Goal: Task Accomplishment & Management: Use online tool/utility

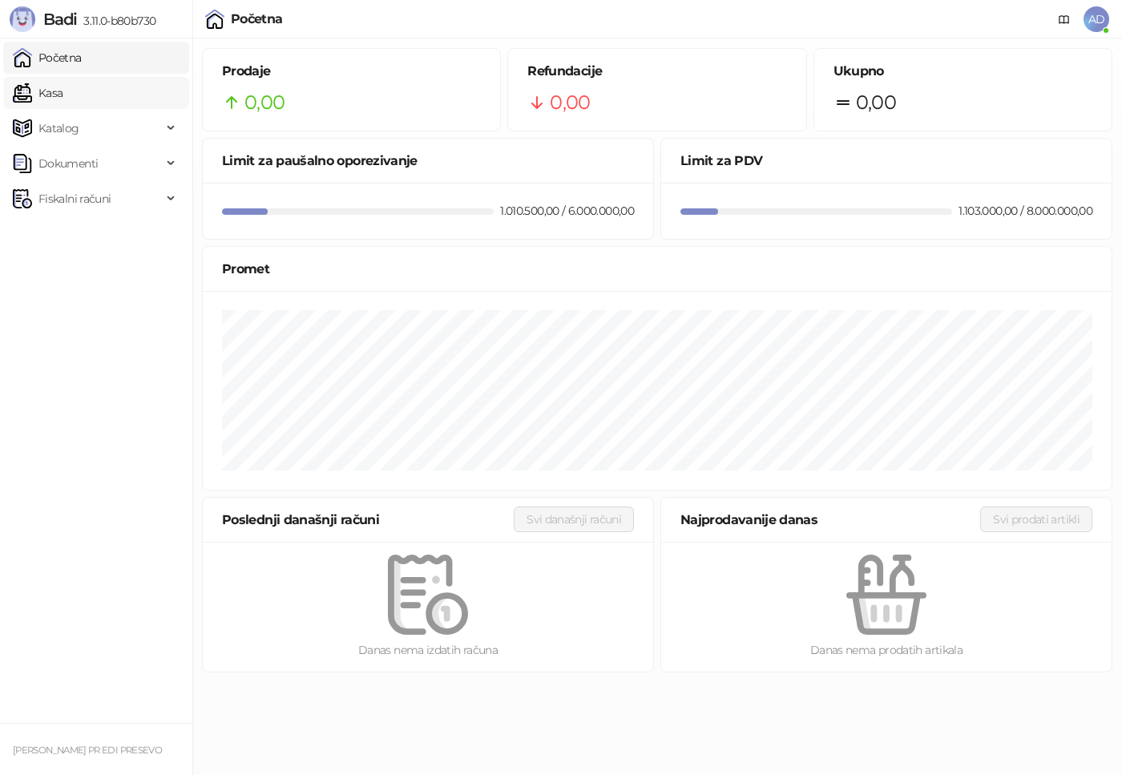
drag, startPoint x: 66, startPoint y: 94, endPoint x: 78, endPoint y: 93, distance: 12.1
click at [63, 94] on link "Kasa" at bounding box center [38, 93] width 50 height 32
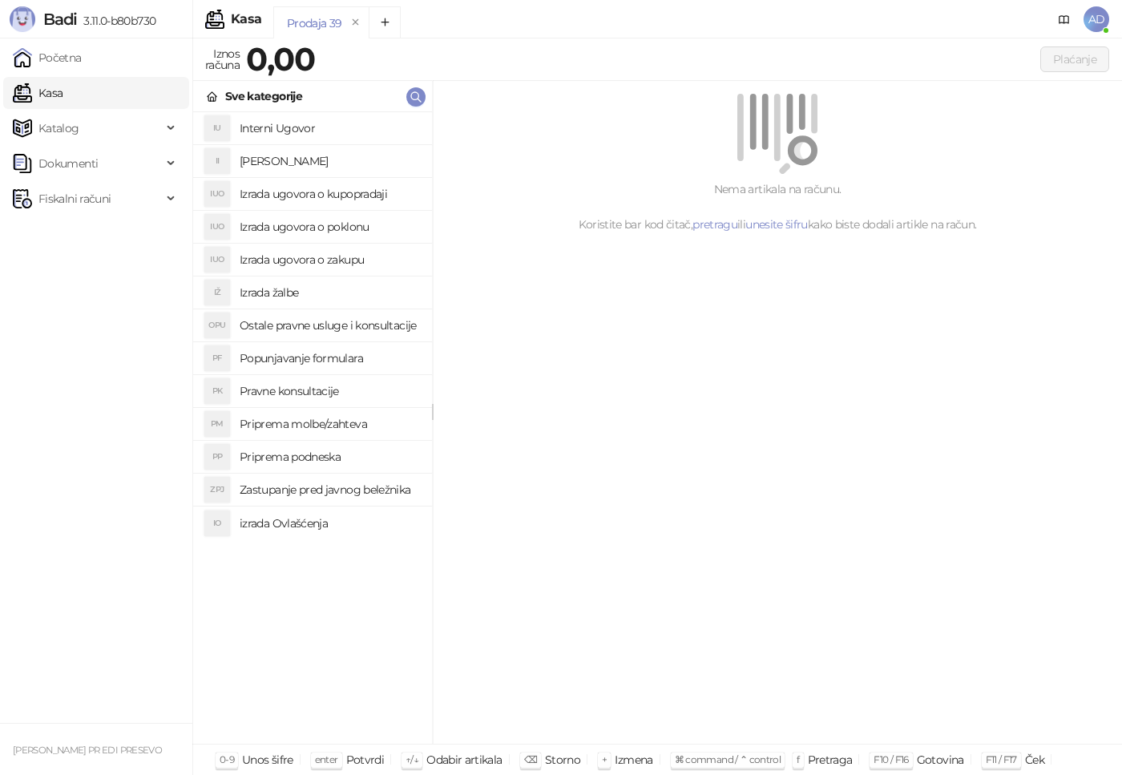
click at [340, 225] on h4 "Izrada ugovora o poklonu" at bounding box center [330, 227] width 180 height 26
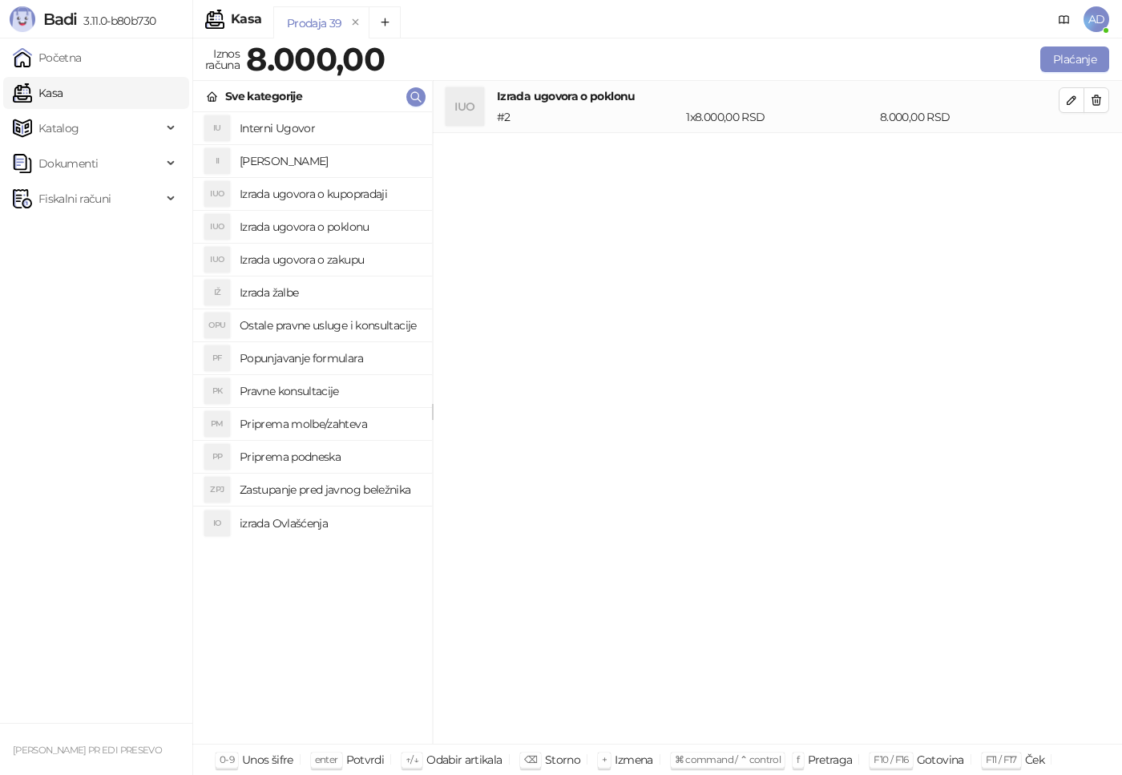
click at [318, 520] on h4 "izrada Ovlašćenja" at bounding box center [330, 524] width 180 height 26
click at [330, 486] on h4 "Zastupanje pred javnog beležnika" at bounding box center [330, 490] width 180 height 26
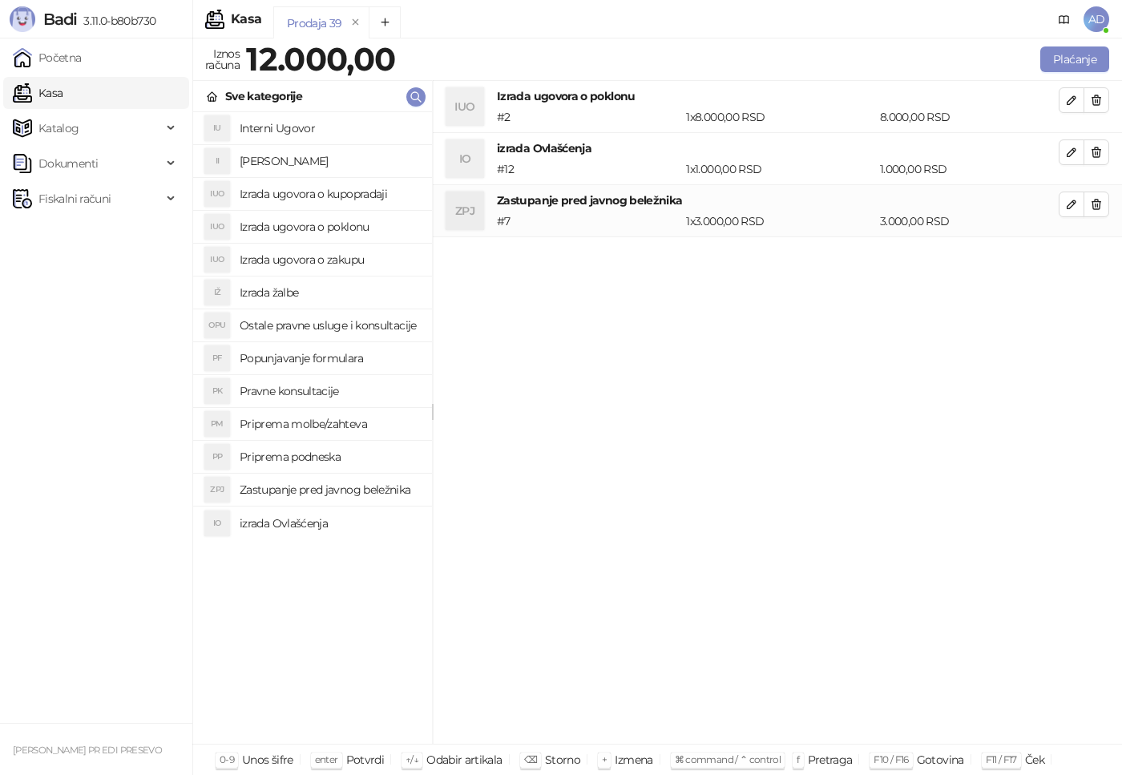
click at [346, 329] on h4 "Ostale pravne usluge i konsultacije" at bounding box center [330, 326] width 180 height 26
click at [323, 459] on h4 "Priprema podneska" at bounding box center [330, 457] width 180 height 26
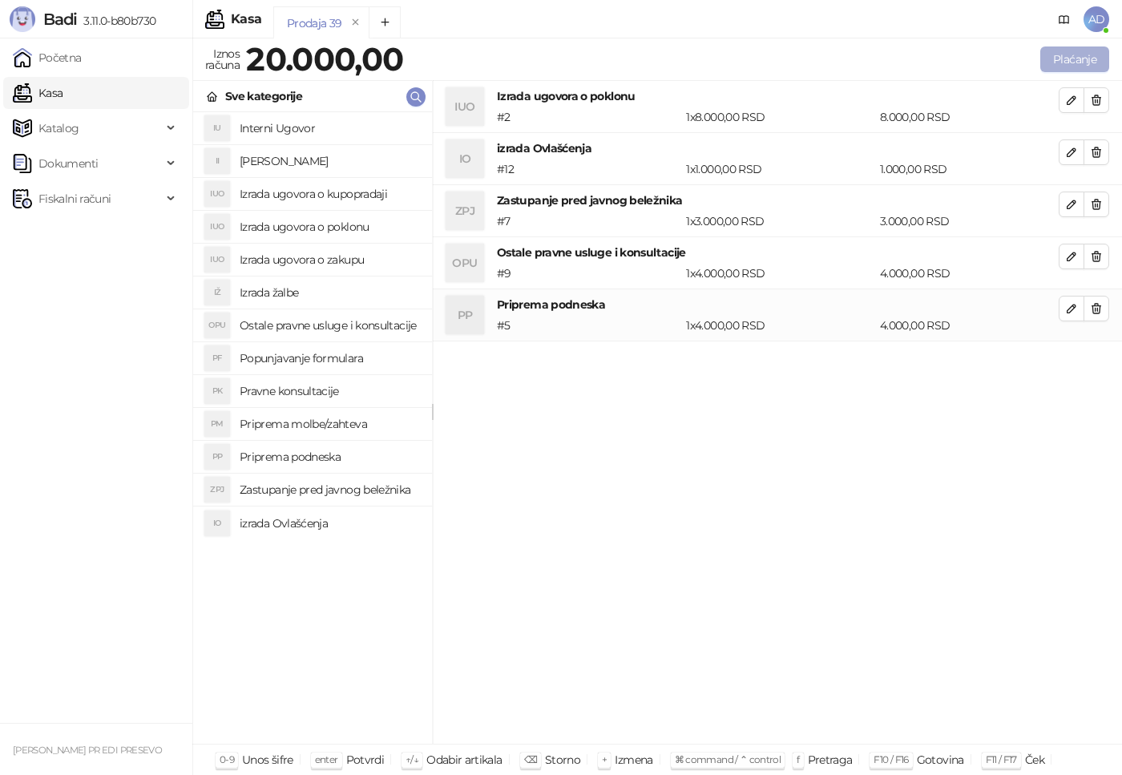
click at [1098, 51] on button "Plaćanje" at bounding box center [1075, 60] width 69 height 26
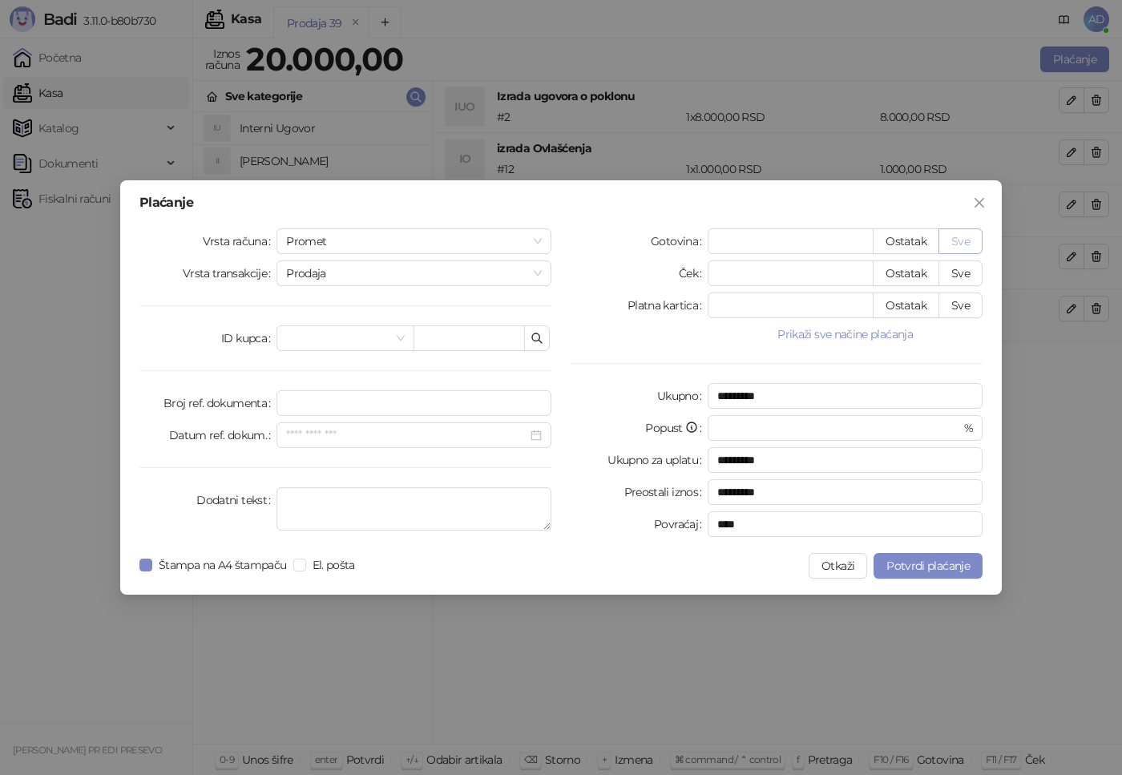
click at [968, 239] on button "Sve" at bounding box center [961, 242] width 44 height 26
type input "*****"
type input "****"
click at [934, 569] on span "Potvrdi plaćanje" at bounding box center [928, 566] width 83 height 14
